Goal: Find specific page/section: Find specific page/section

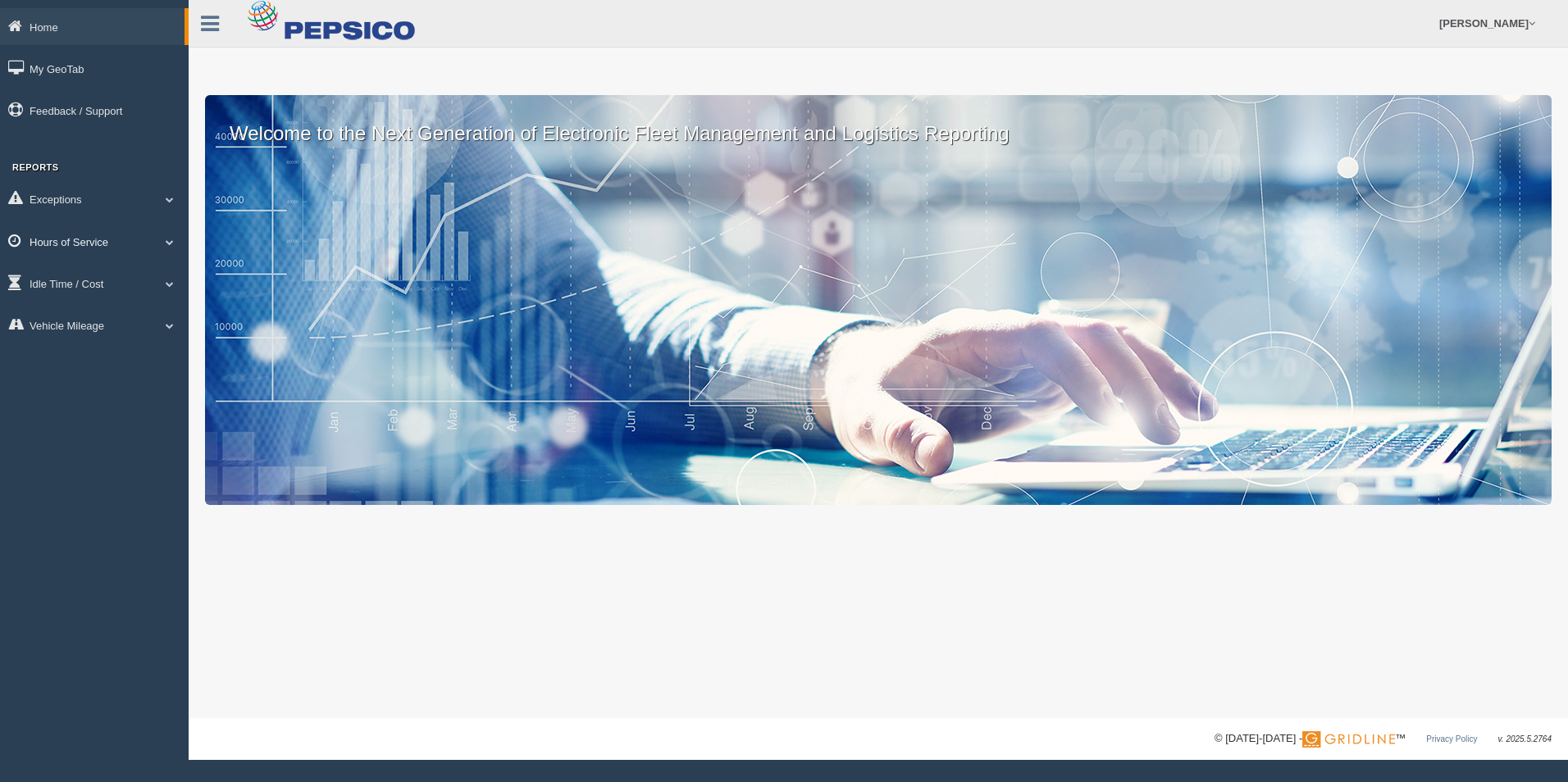
click at [184, 238] on link "Hours of Service" at bounding box center [95, 241] width 189 height 37
click at [140, 283] on link "HOS Explanation Reports" at bounding box center [107, 280] width 155 height 30
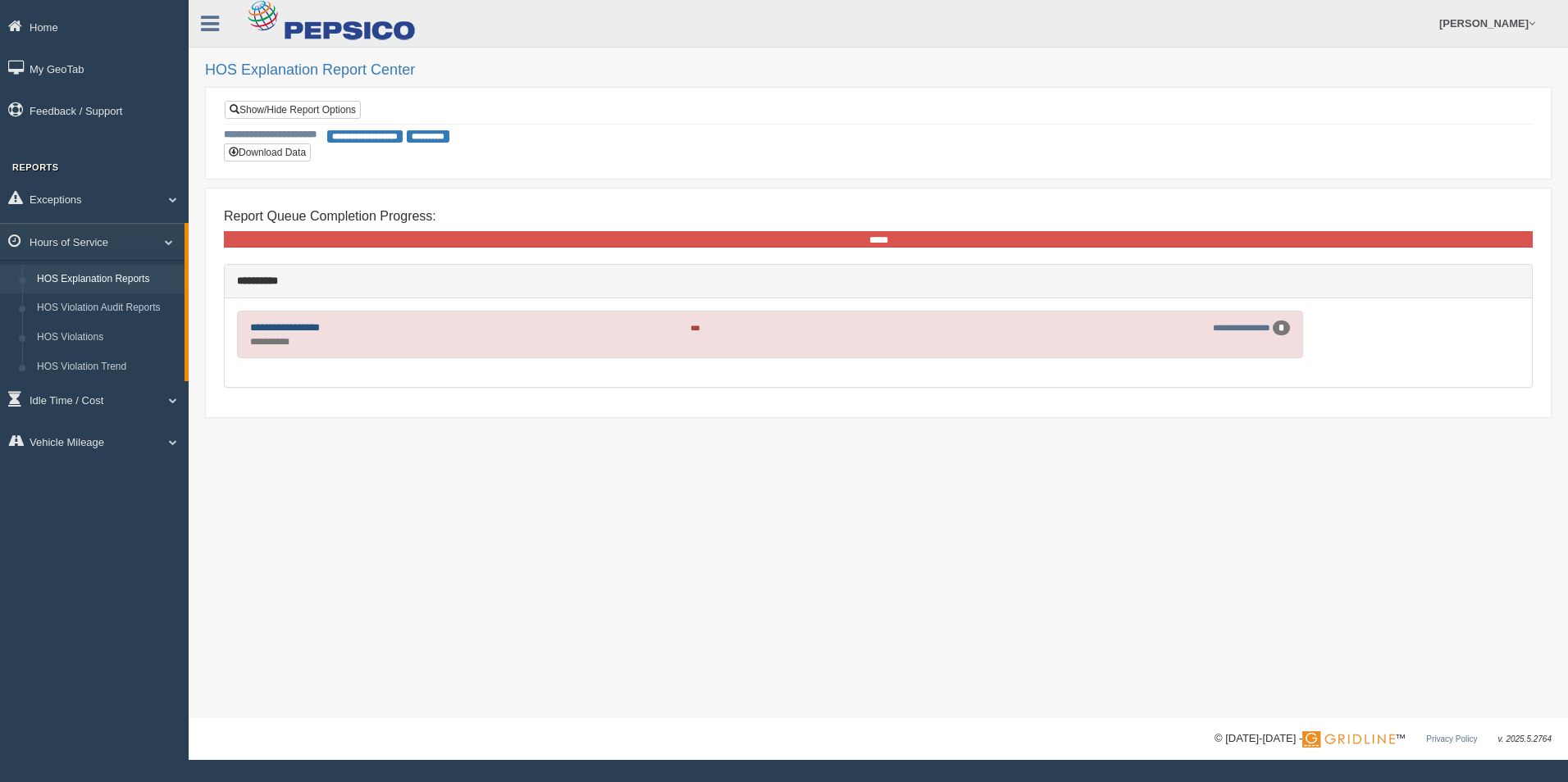
click at [305, 332] on link "**********" at bounding box center [284, 327] width 69 height 11
